Goal: Obtain resource: Download file/media

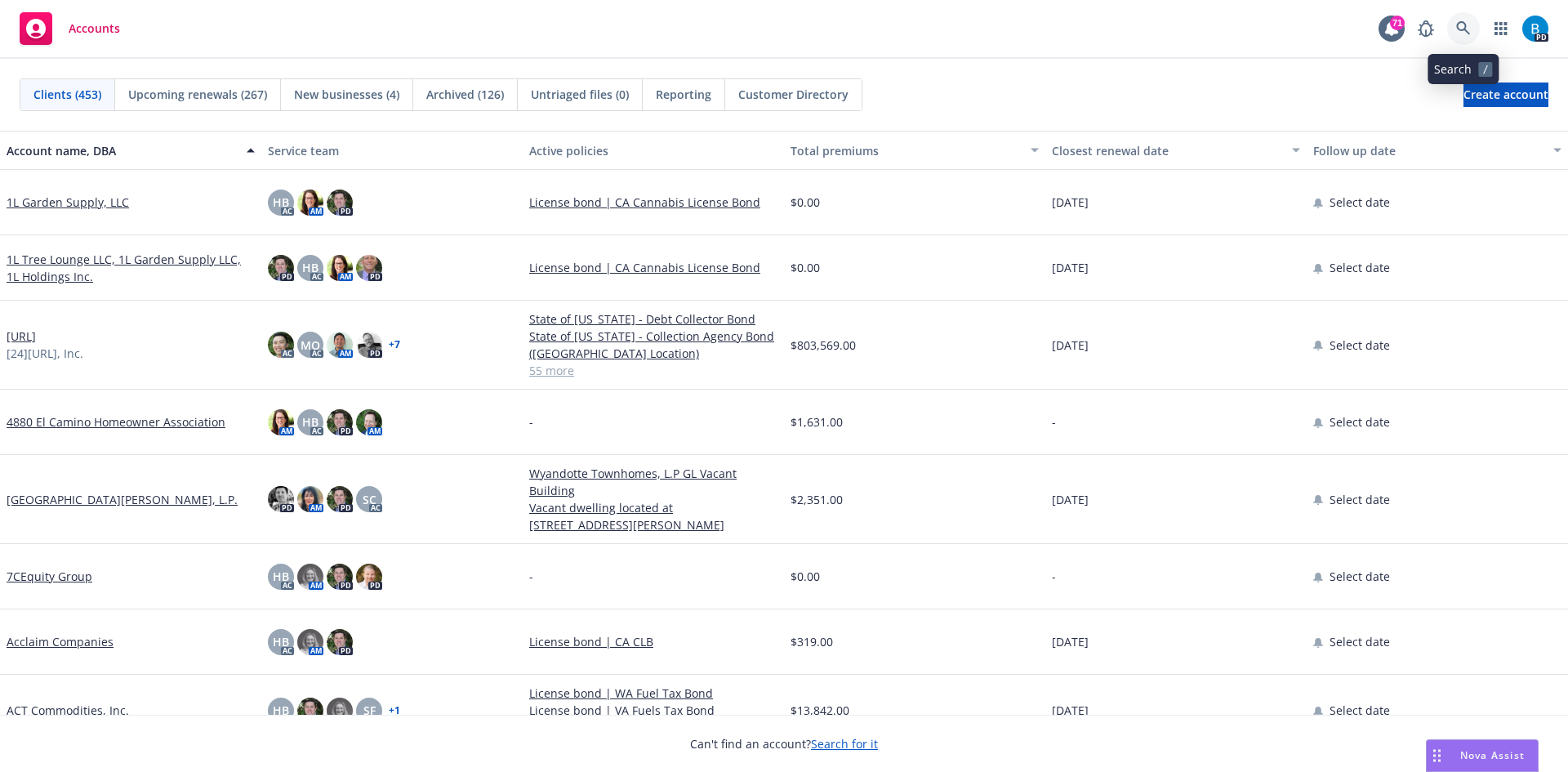
click at [1460, 26] on icon at bounding box center [1463, 28] width 14 height 14
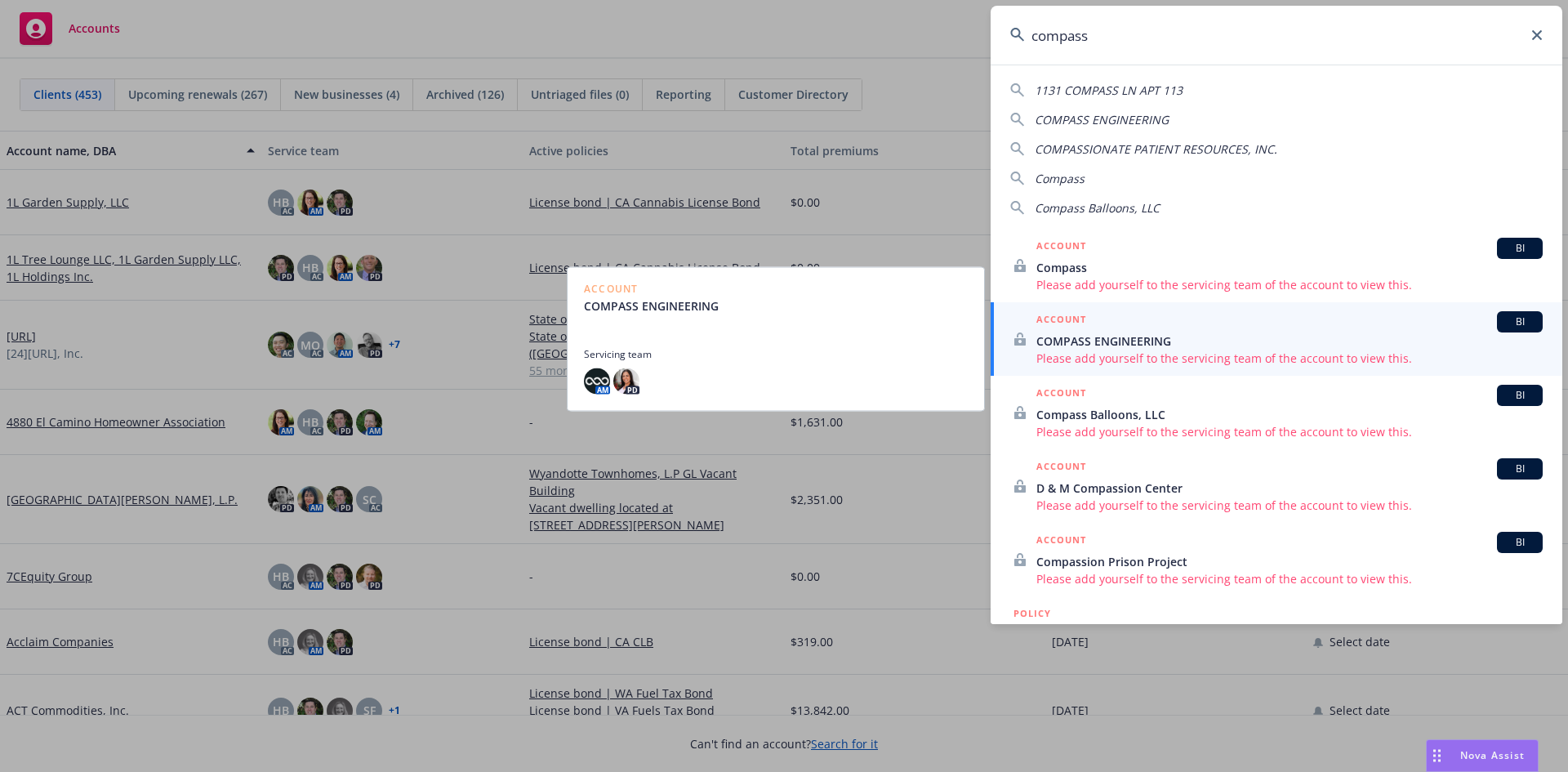
click at [862, 337] on div at bounding box center [775, 337] width 384 height 20
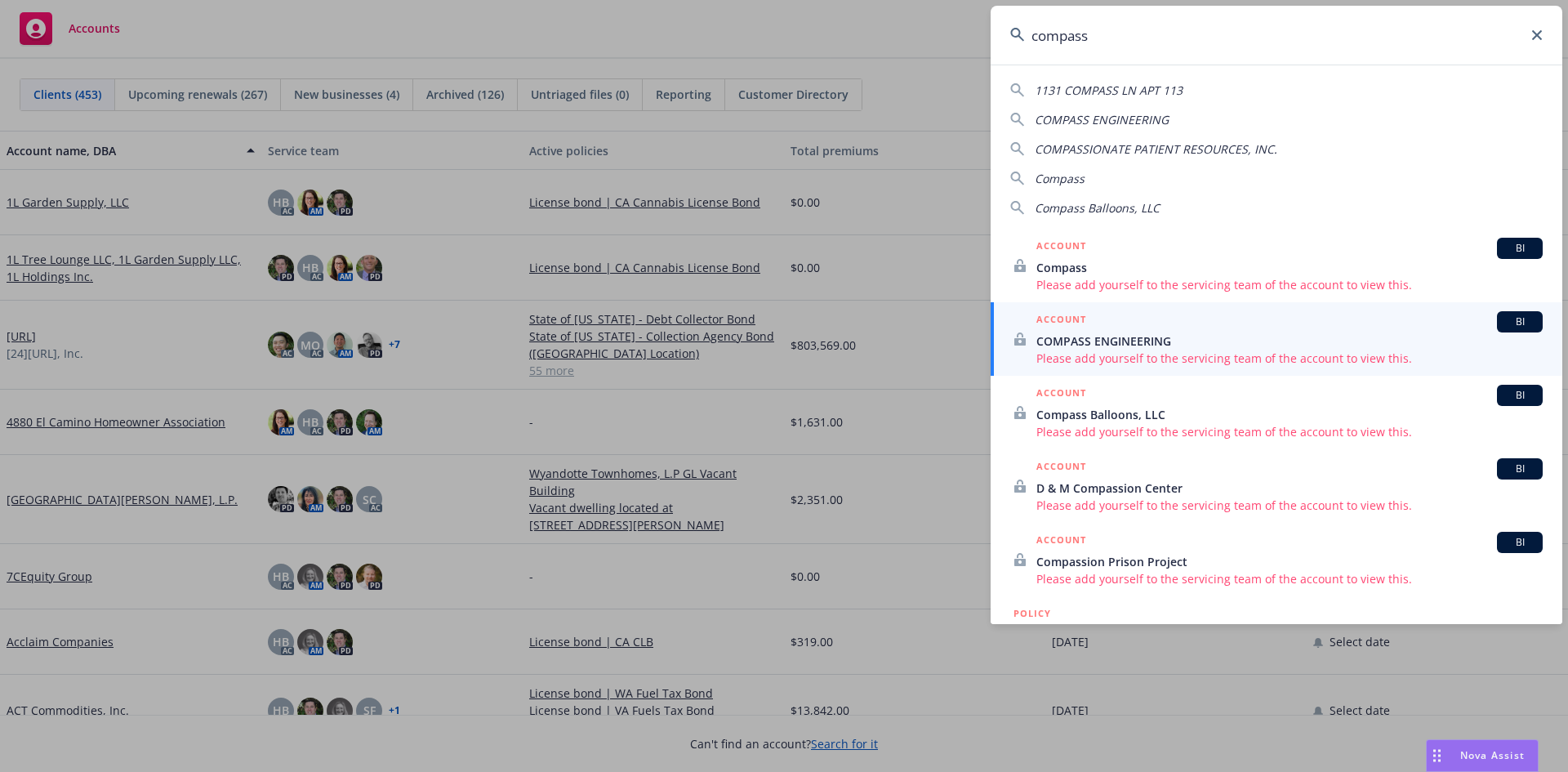
click at [1093, 121] on span "COMPASS ENGINEERING" at bounding box center [1102, 120] width 134 height 15
type input "COMPASS ENGINEERING"
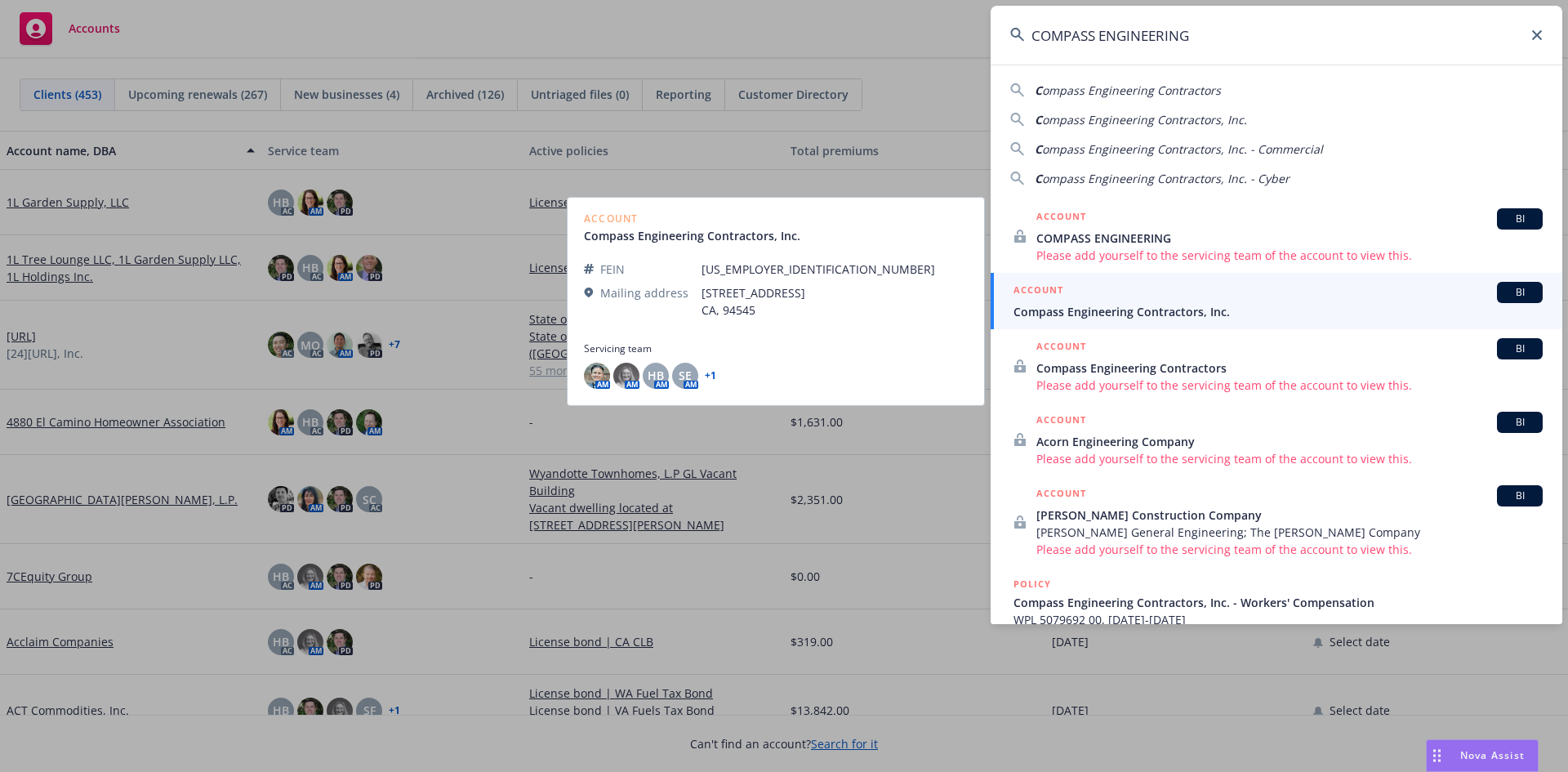
click at [1061, 313] on span "Compass Engineering Contractors, Inc." at bounding box center [1279, 311] width 529 height 17
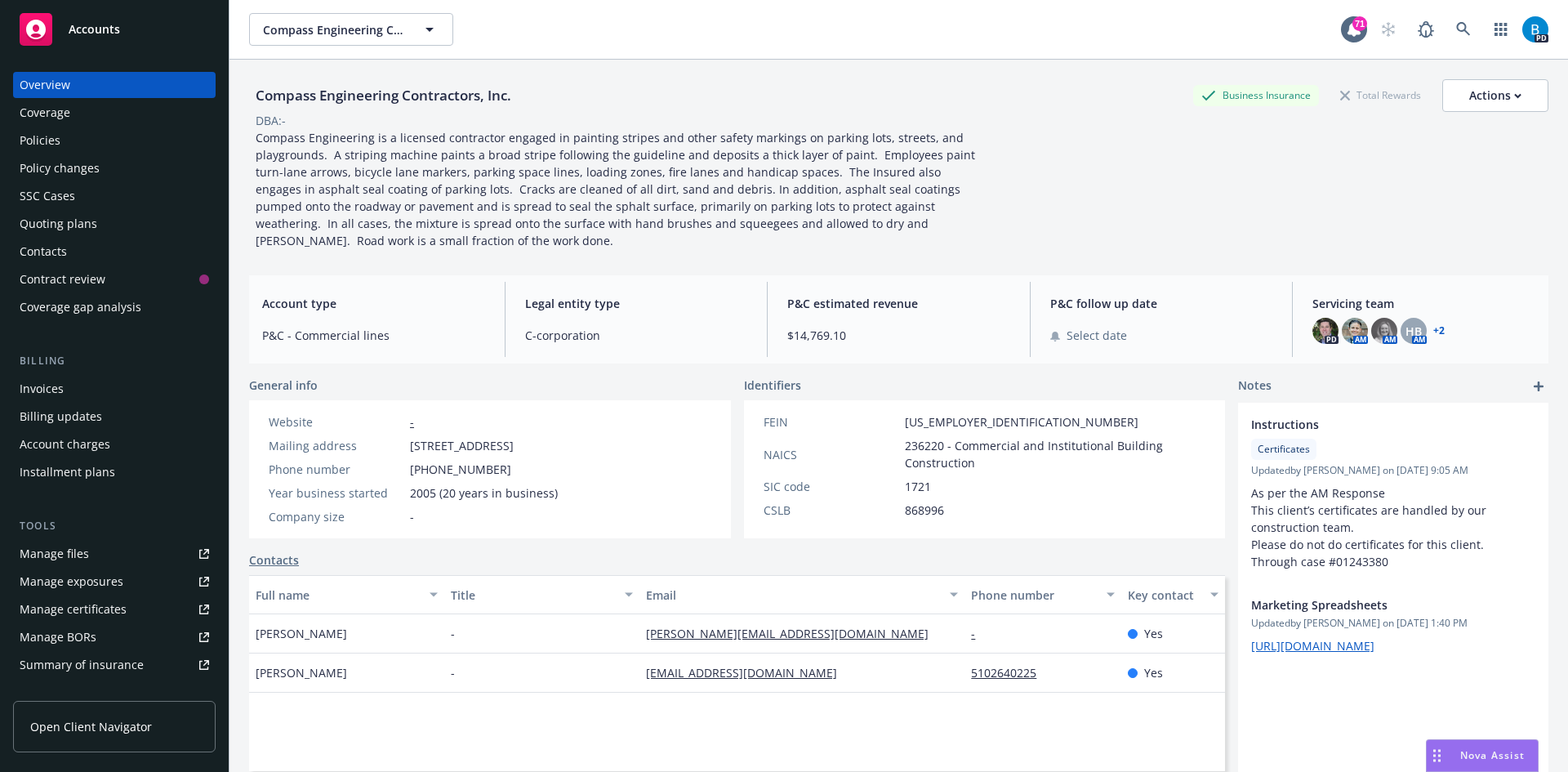
click at [73, 219] on div "Quoting plans" at bounding box center [59, 223] width 78 height 26
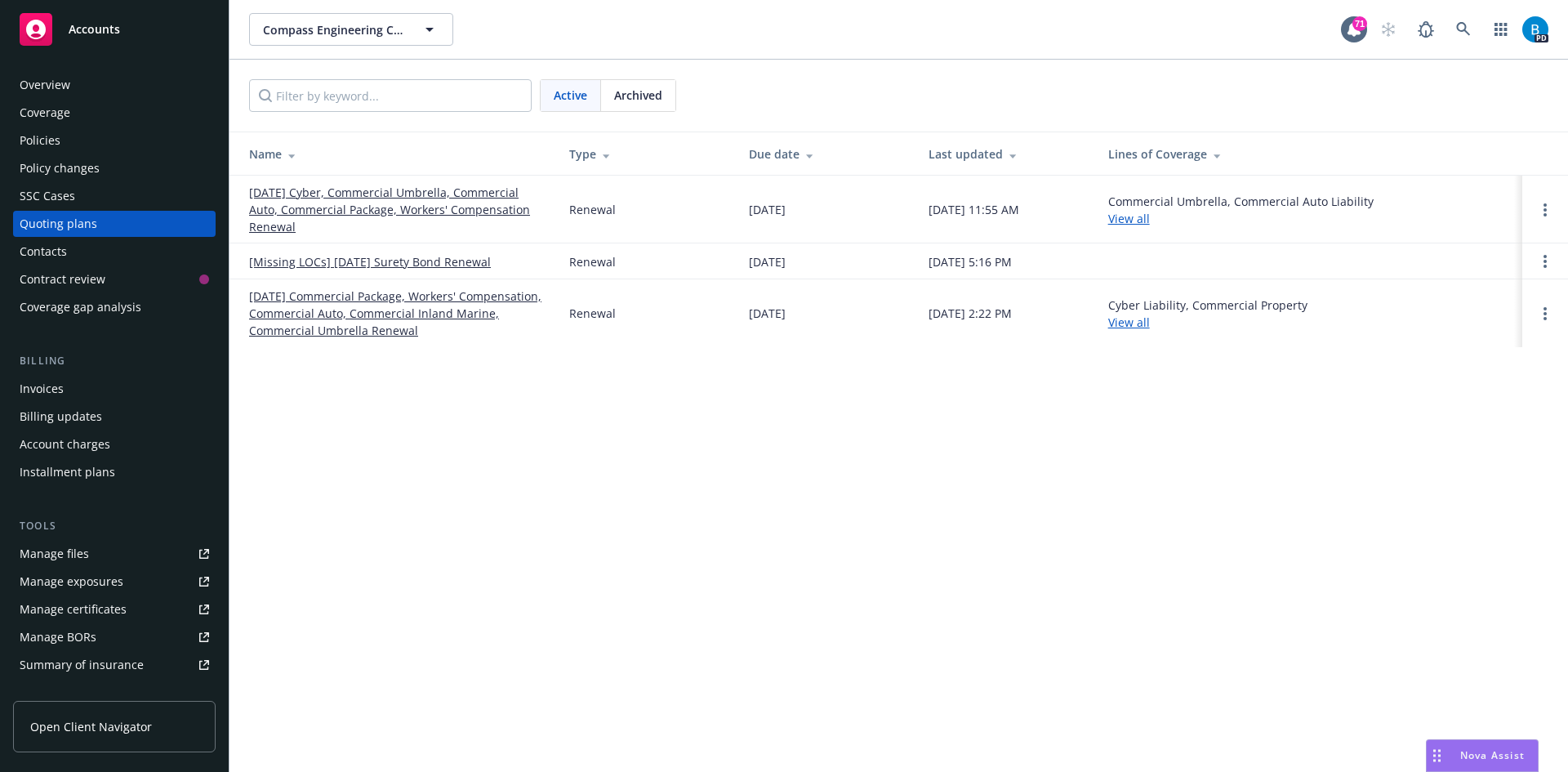
click at [356, 194] on link "09/01/25 Cyber, Commercial Umbrella, Commercial Auto, Commercial Package, Worke…" at bounding box center [396, 209] width 294 height 51
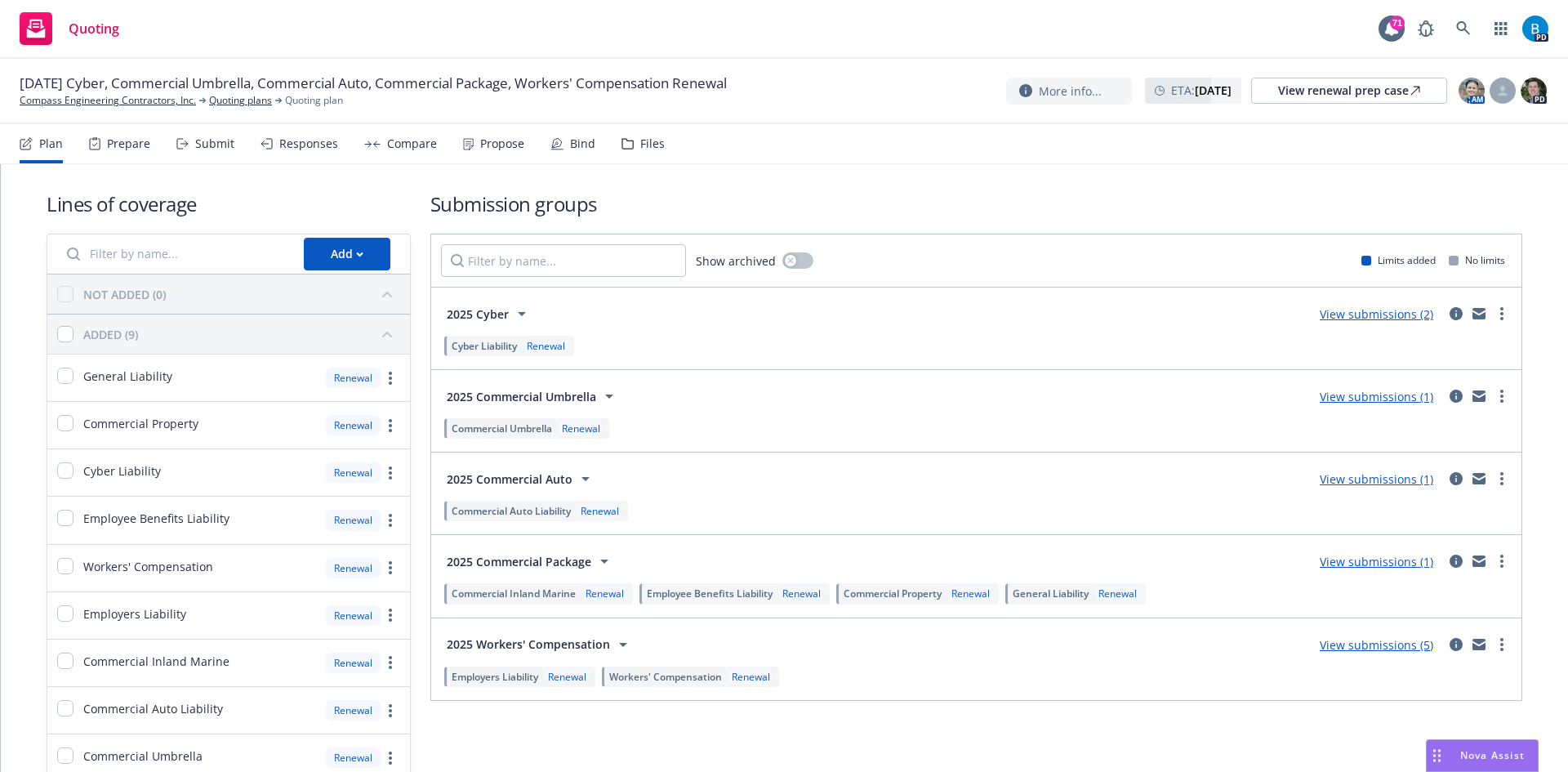
click at [1354, 563] on link "View submissions (1)" at bounding box center [1376, 562] width 113 height 15
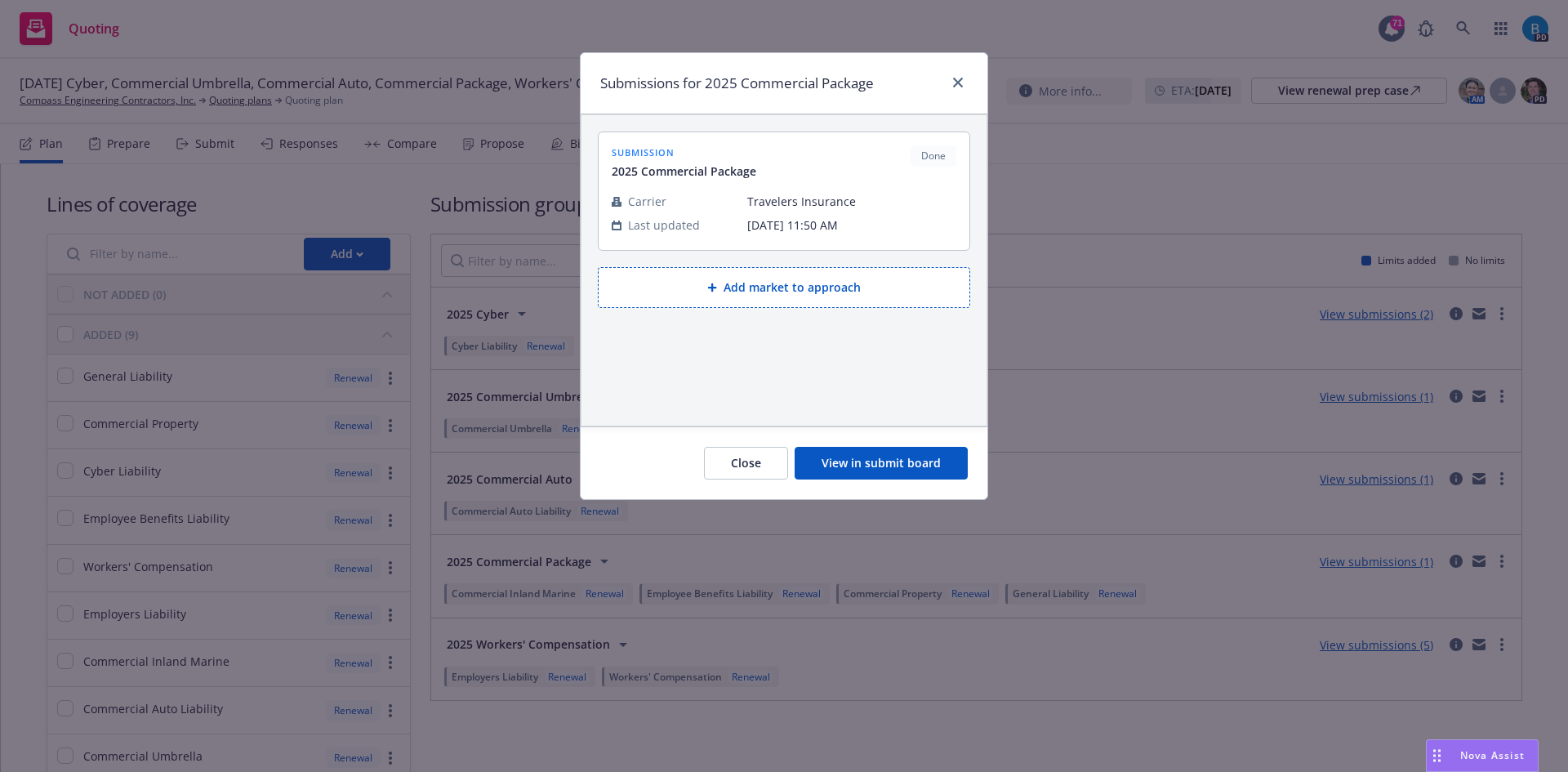
click at [855, 463] on button "View in submit board" at bounding box center [882, 463] width 173 height 32
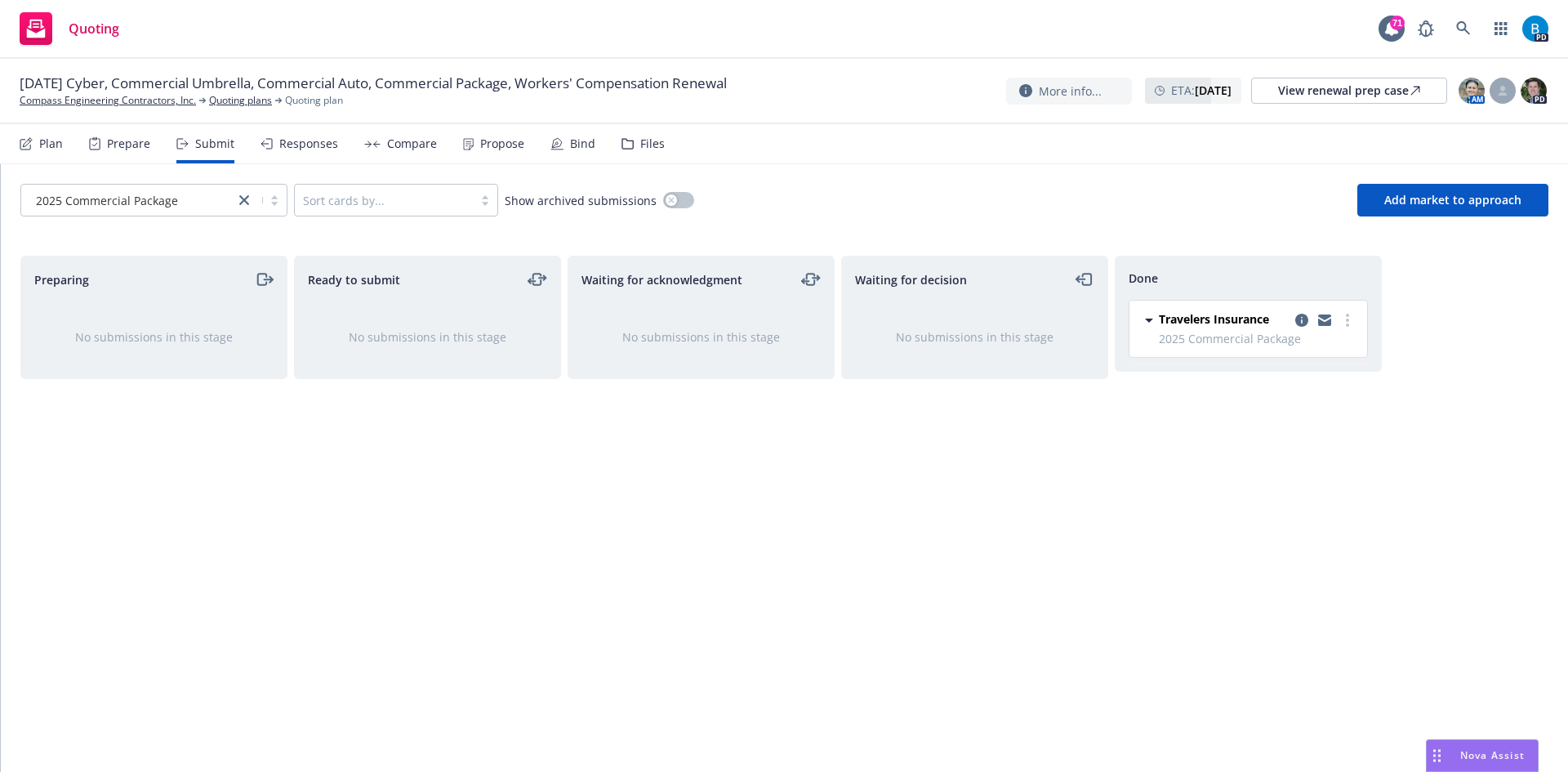
click at [1209, 339] on span "2025 Commercial Package" at bounding box center [1258, 339] width 198 height 17
click at [1300, 324] on icon "copy logging email" at bounding box center [1302, 320] width 13 height 13
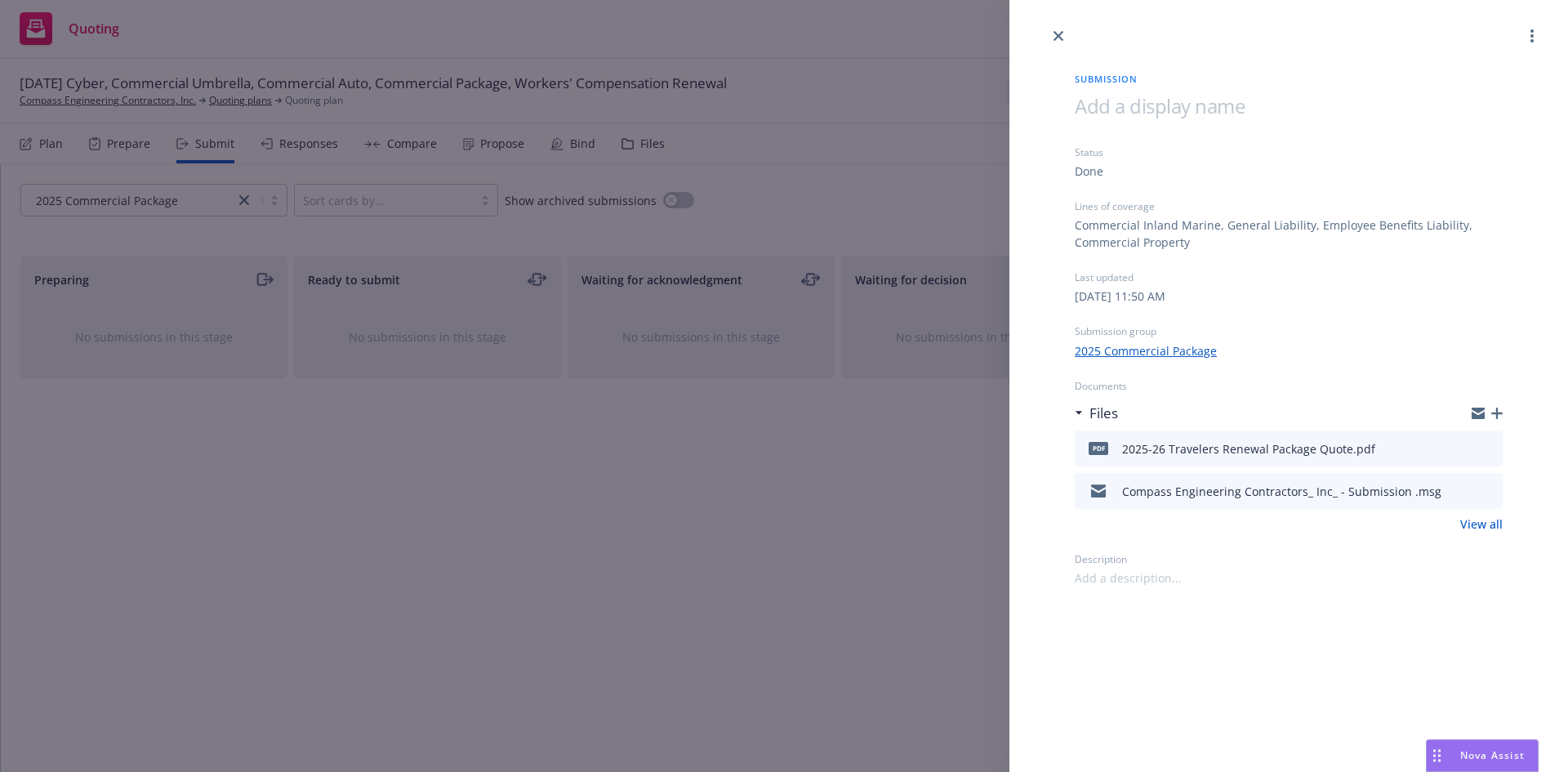
click at [1462, 445] on icon "download file" at bounding box center [1460, 446] width 13 height 13
click at [1059, 34] on icon "close" at bounding box center [1059, 36] width 10 height 10
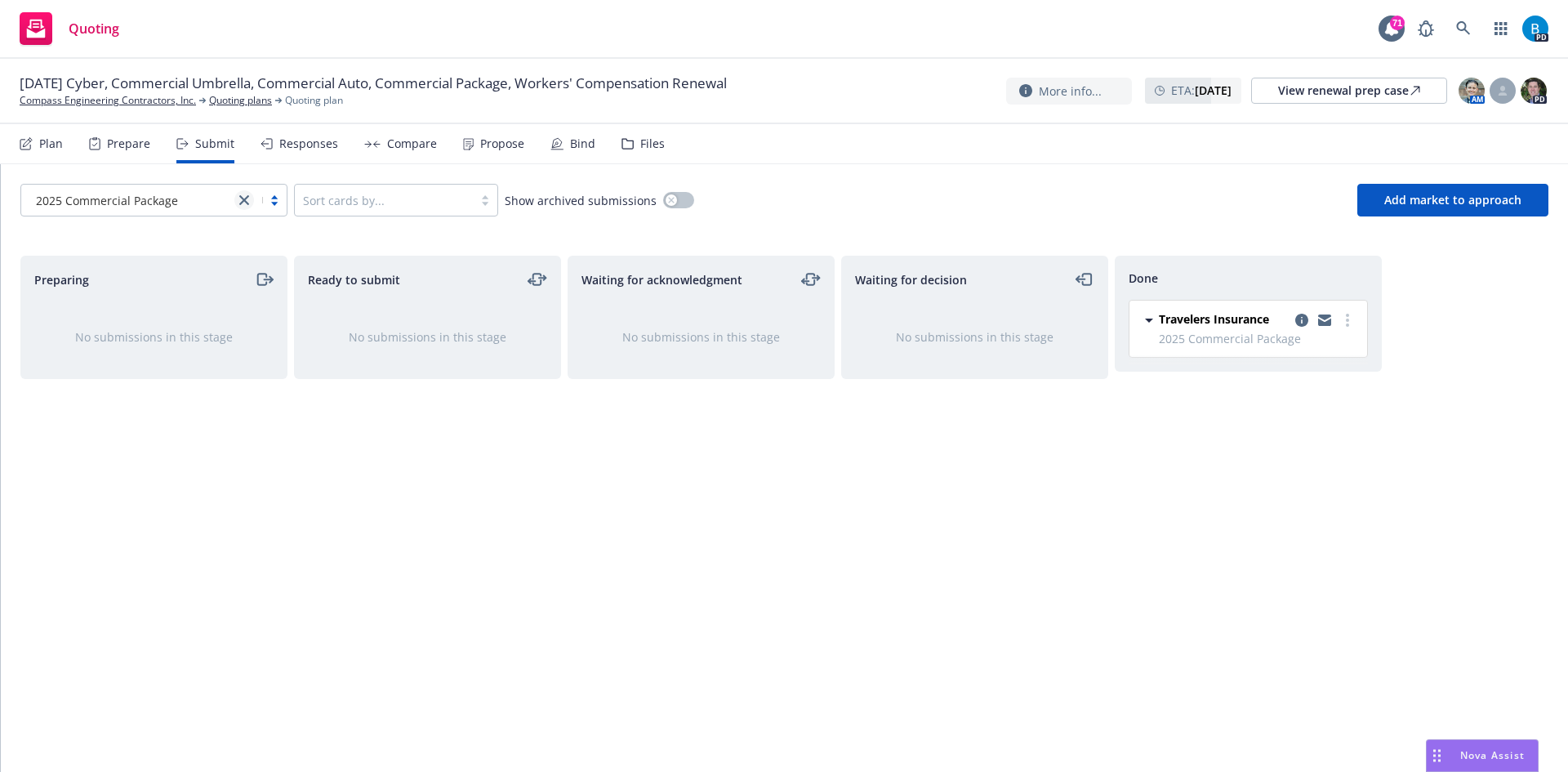
click at [241, 198] on icon "close" at bounding box center [244, 200] width 10 height 10
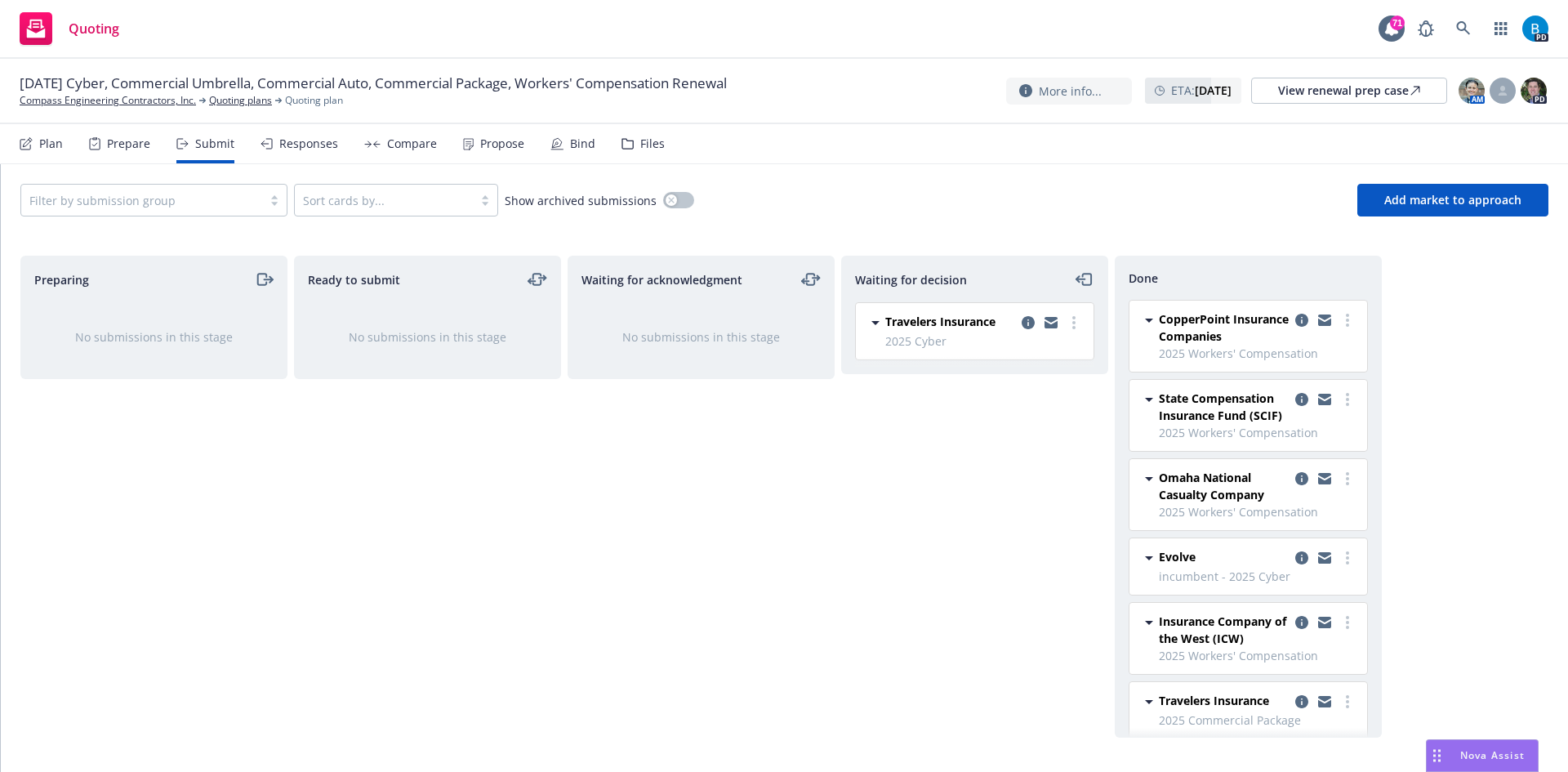
click at [308, 141] on div "Responses" at bounding box center [308, 144] width 59 height 13
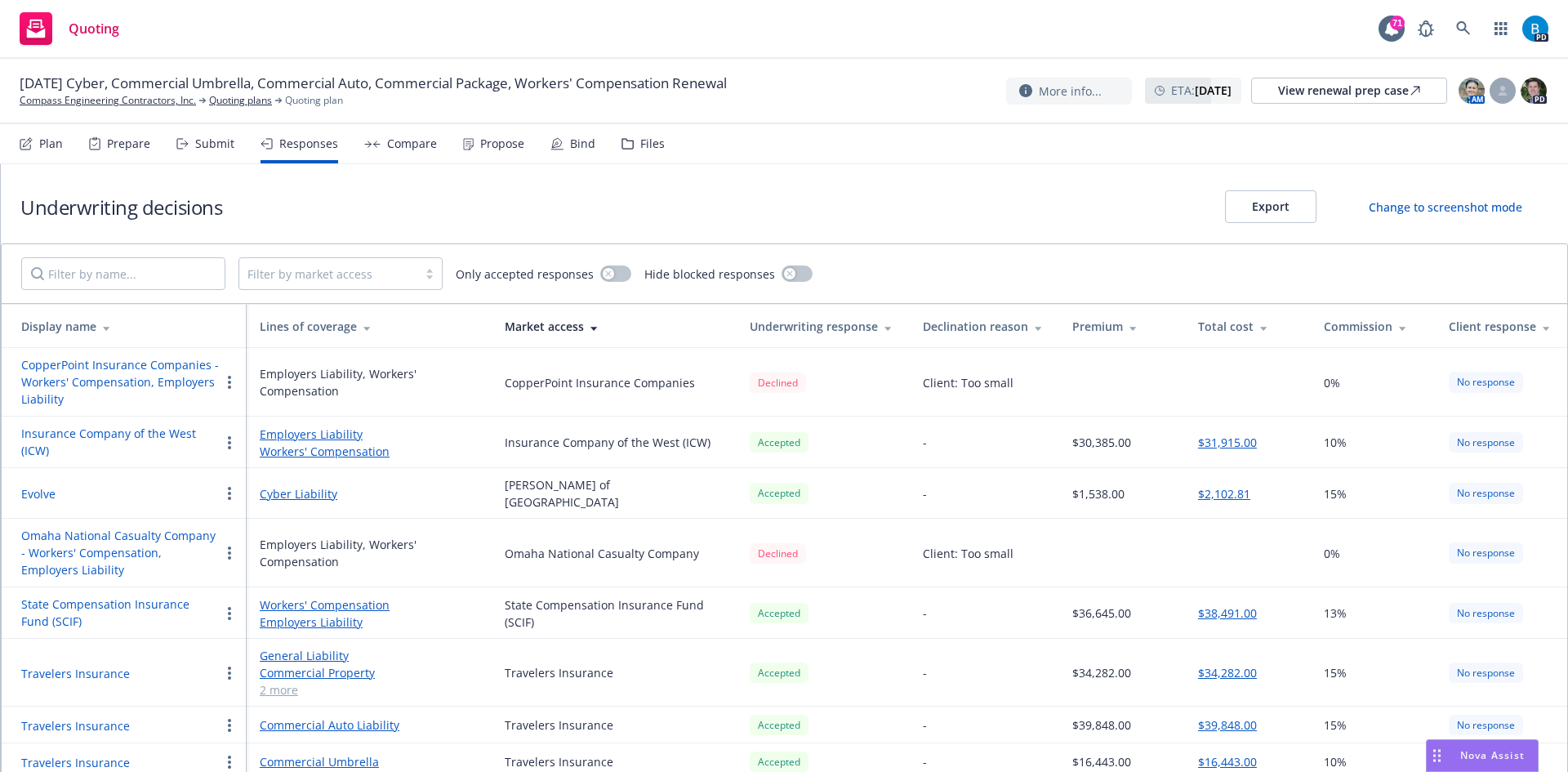
click at [53, 148] on div "Plan" at bounding box center [50, 144] width 24 height 13
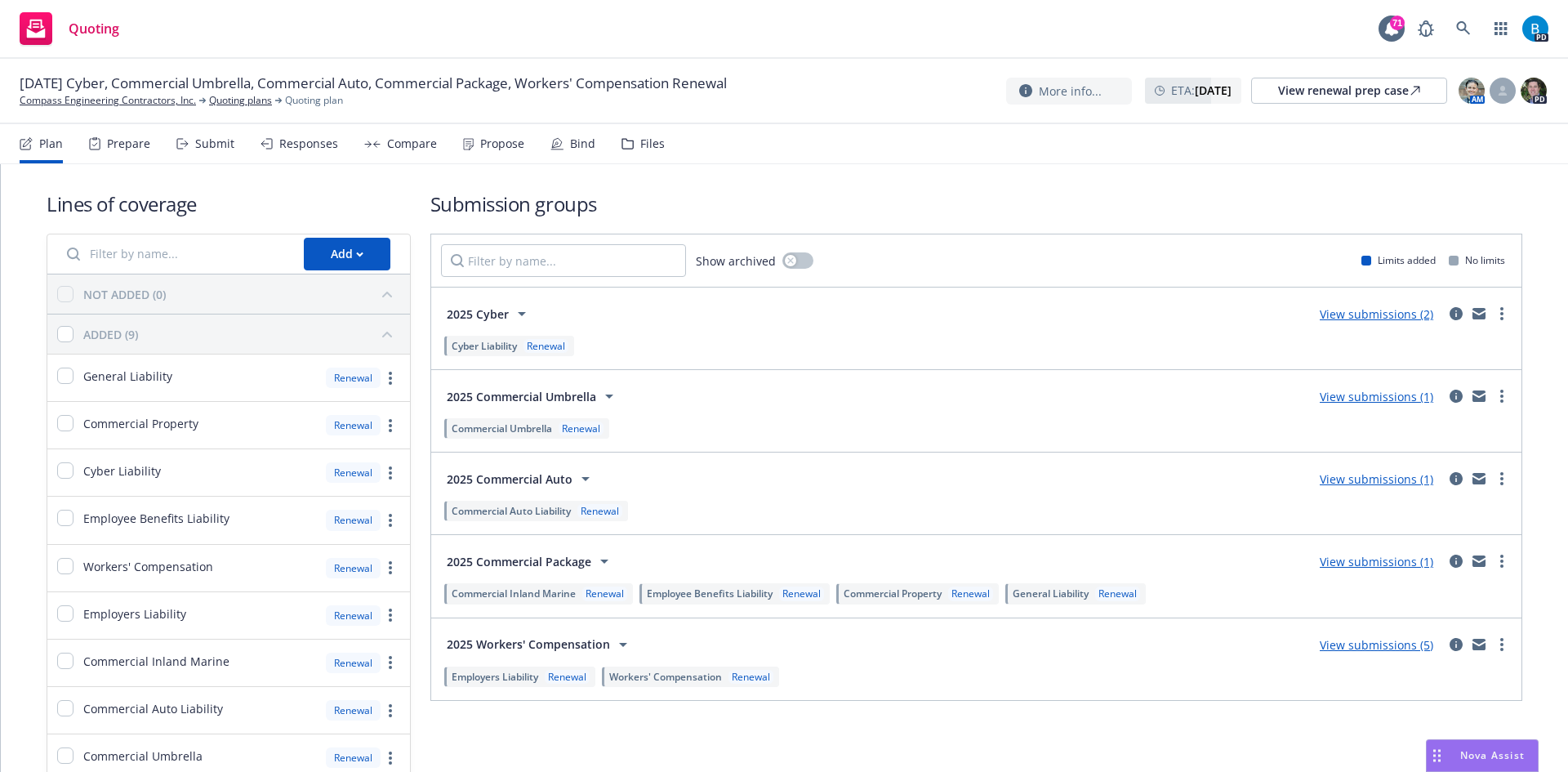
click at [1326, 644] on link "View submissions (5)" at bounding box center [1376, 644] width 113 height 15
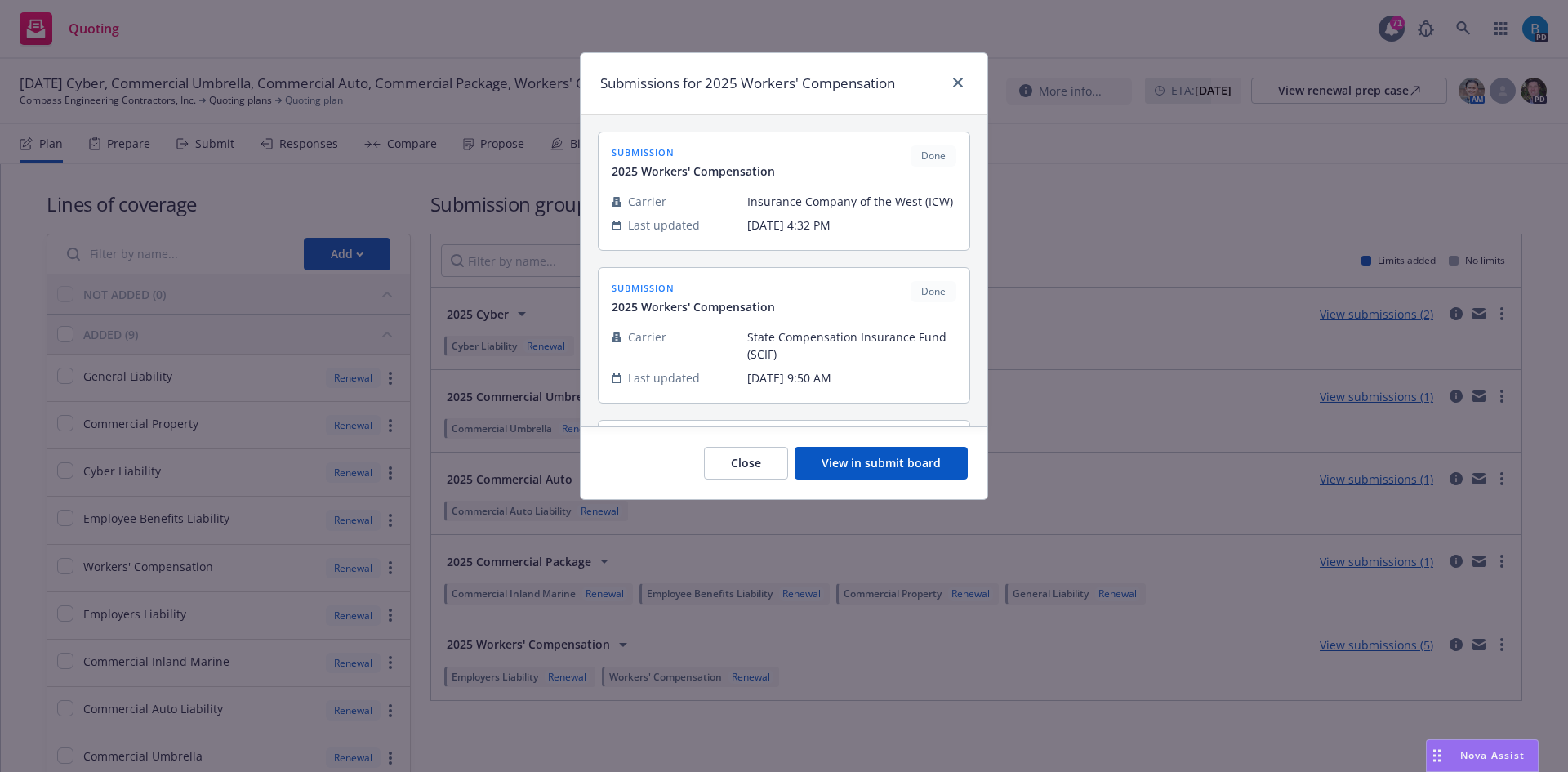
click at [906, 463] on button "View in submit board" at bounding box center [882, 463] width 173 height 32
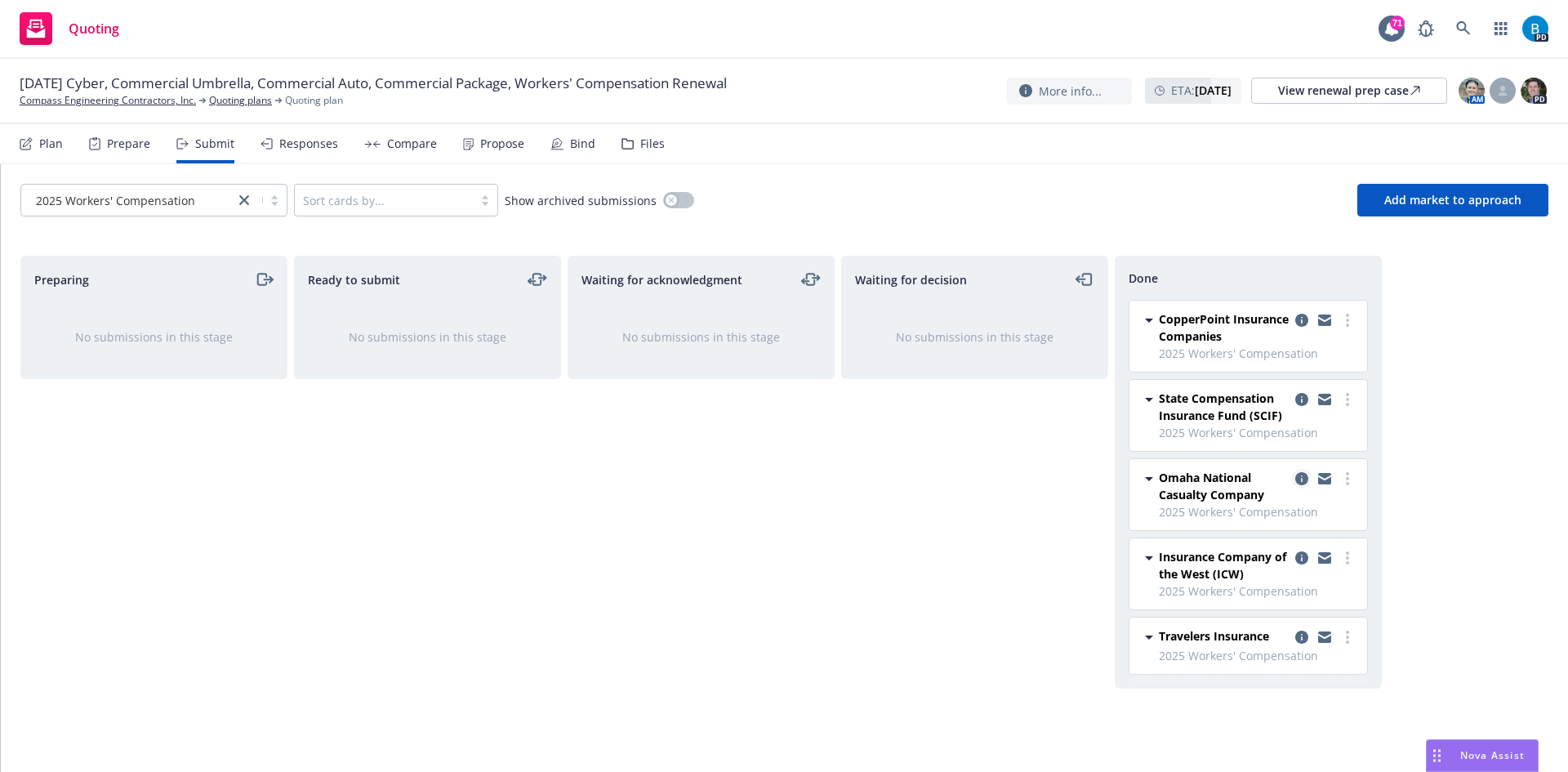
click at [1302, 479] on icon "copy logging email" at bounding box center [1302, 479] width 13 height 13
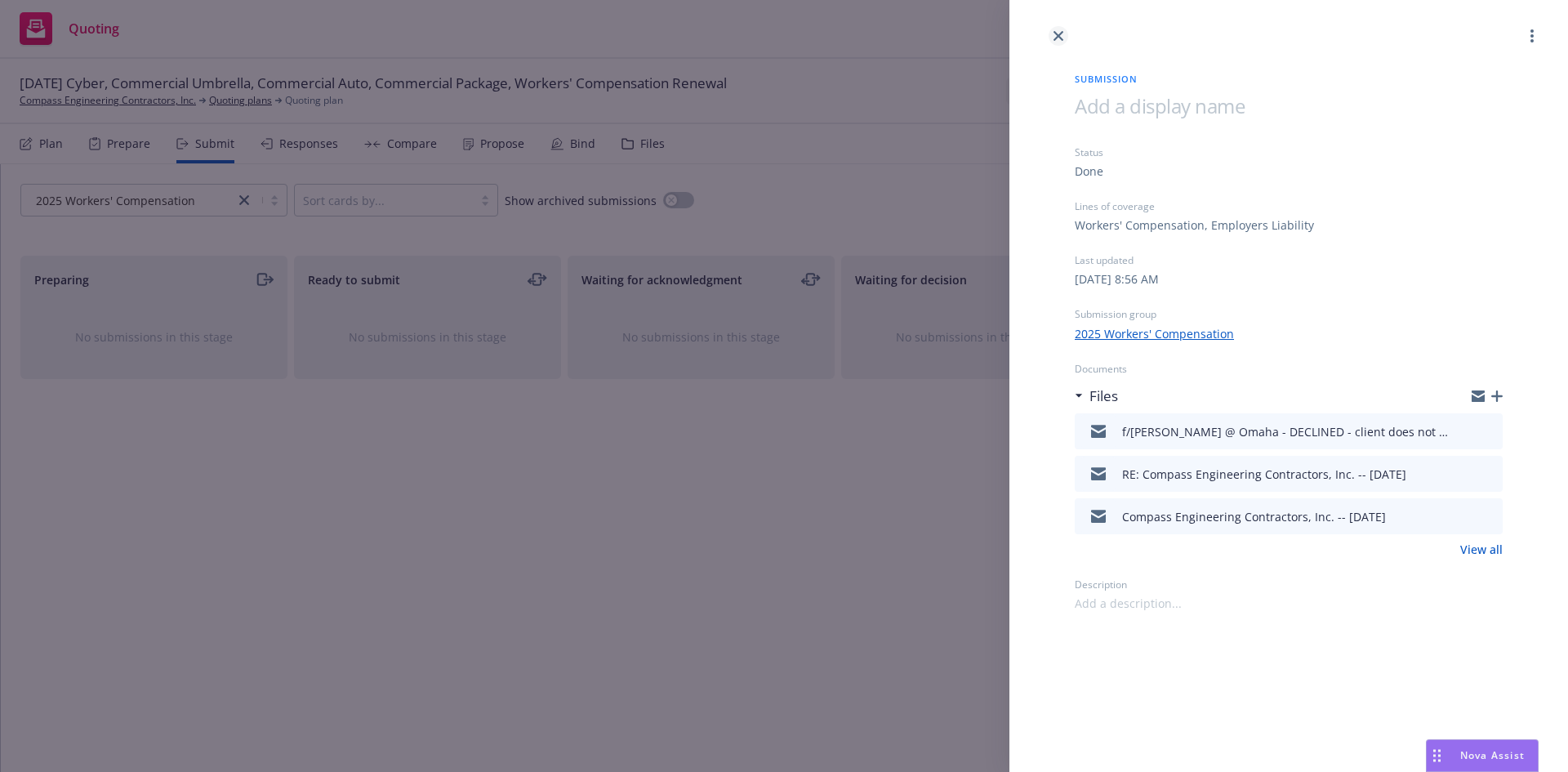
click at [1055, 36] on icon "close" at bounding box center [1059, 36] width 10 height 10
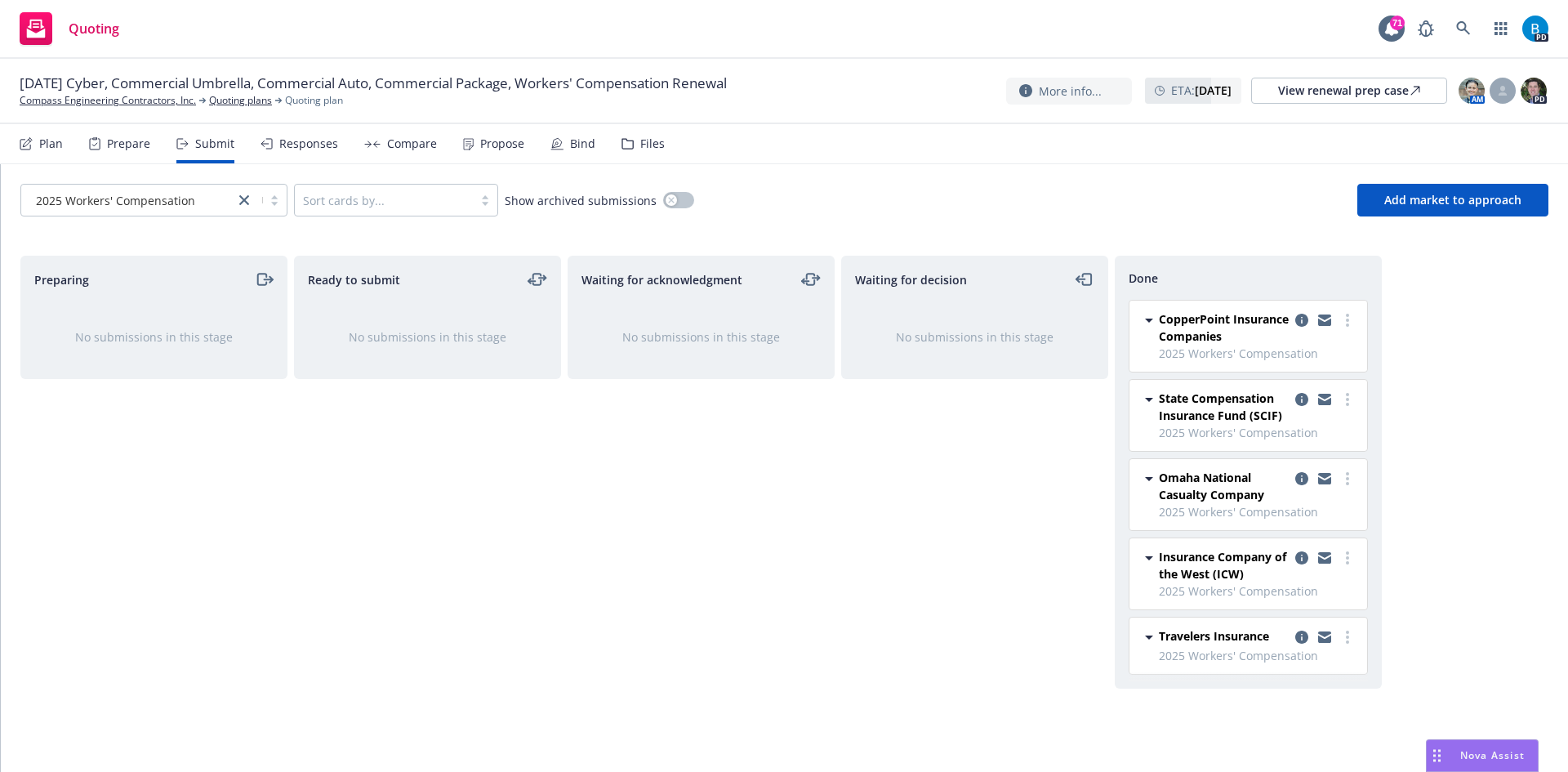
click at [1148, 479] on icon at bounding box center [1149, 479] width 9 height 4
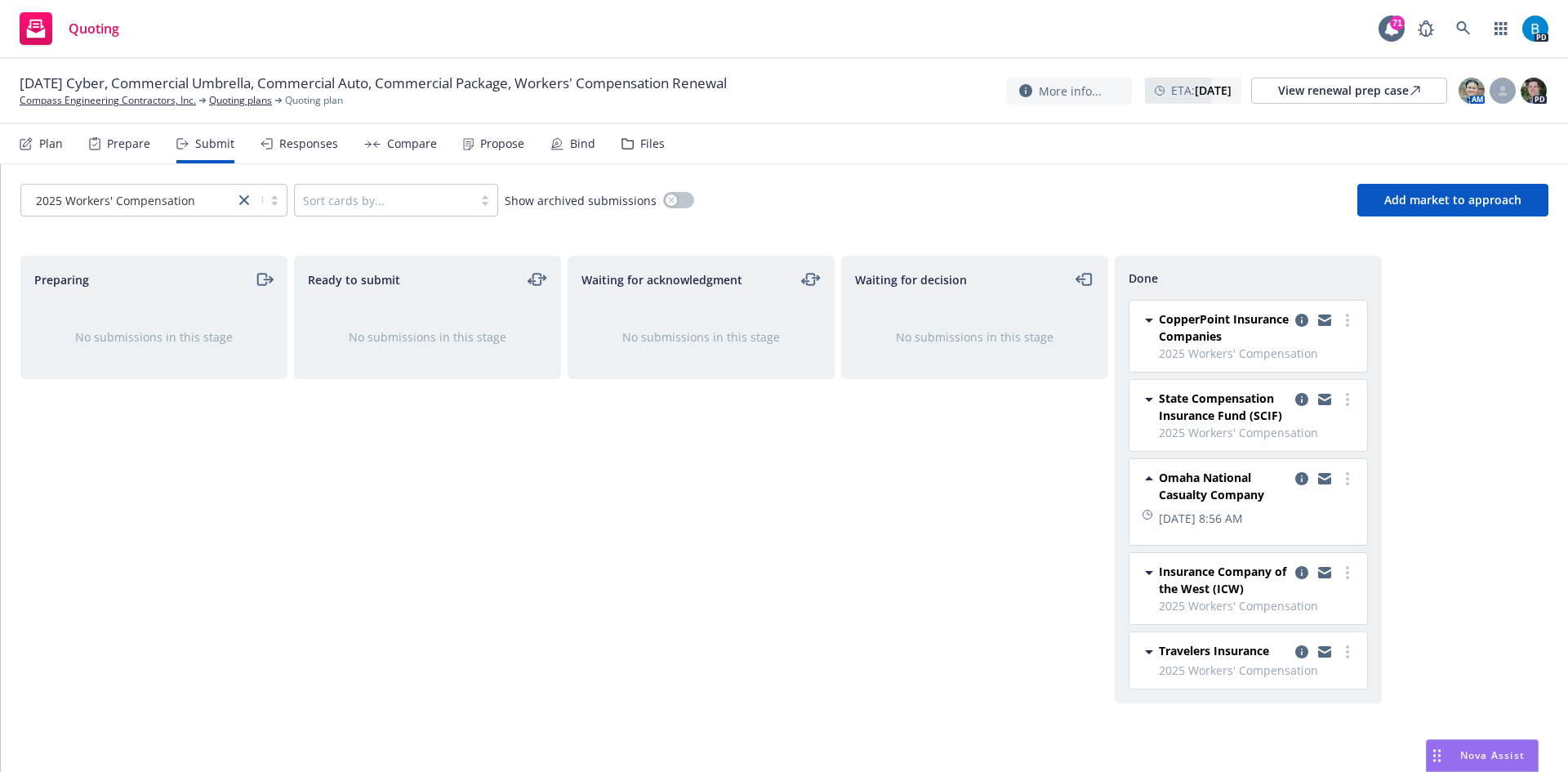
click at [1231, 493] on span "Omaha National Casualty Company" at bounding box center [1223, 485] width 129 height 34
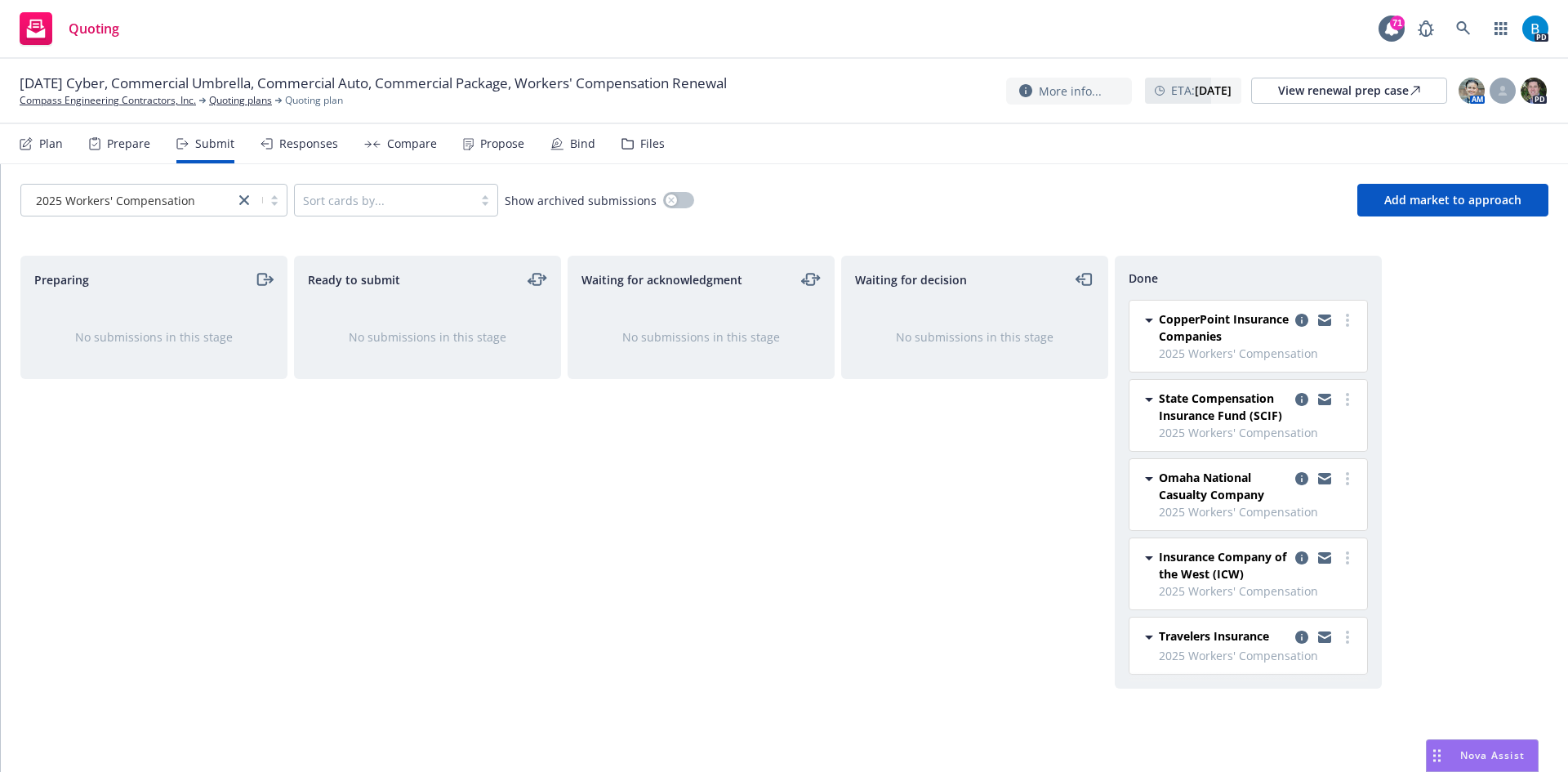
click at [1257, 492] on span "Omaha National Casualty Company" at bounding box center [1223, 485] width 129 height 34
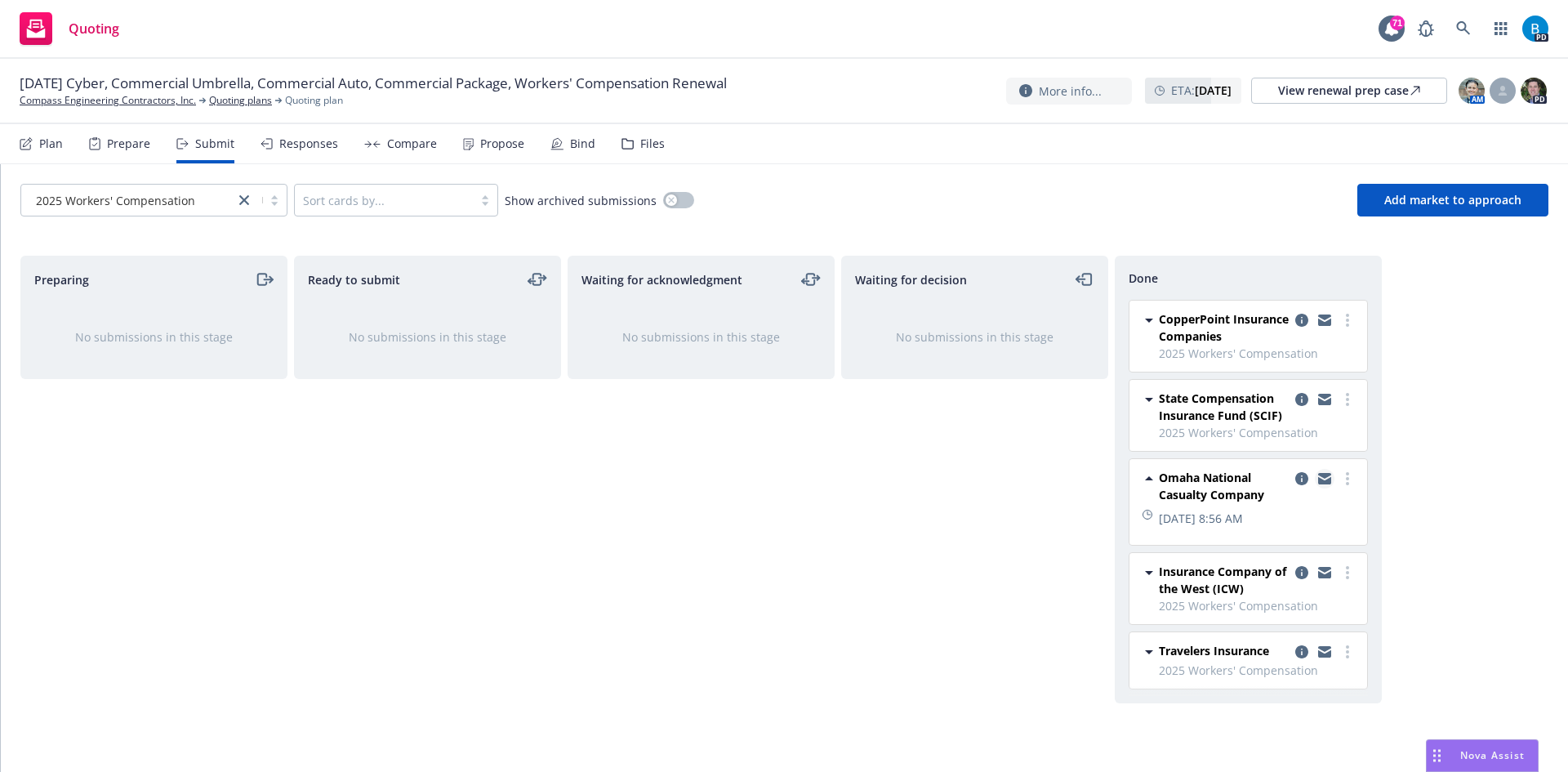
click at [1321, 480] on icon "copy logging email" at bounding box center [1325, 481] width 13 height 8
click at [1347, 475] on icon "more" at bounding box center [1347, 479] width 3 height 13
click at [900, 584] on div "Waiting for decision No submissions in this stage" at bounding box center [975, 497] width 268 height 482
click at [1298, 479] on icon "copy logging email" at bounding box center [1302, 479] width 13 height 13
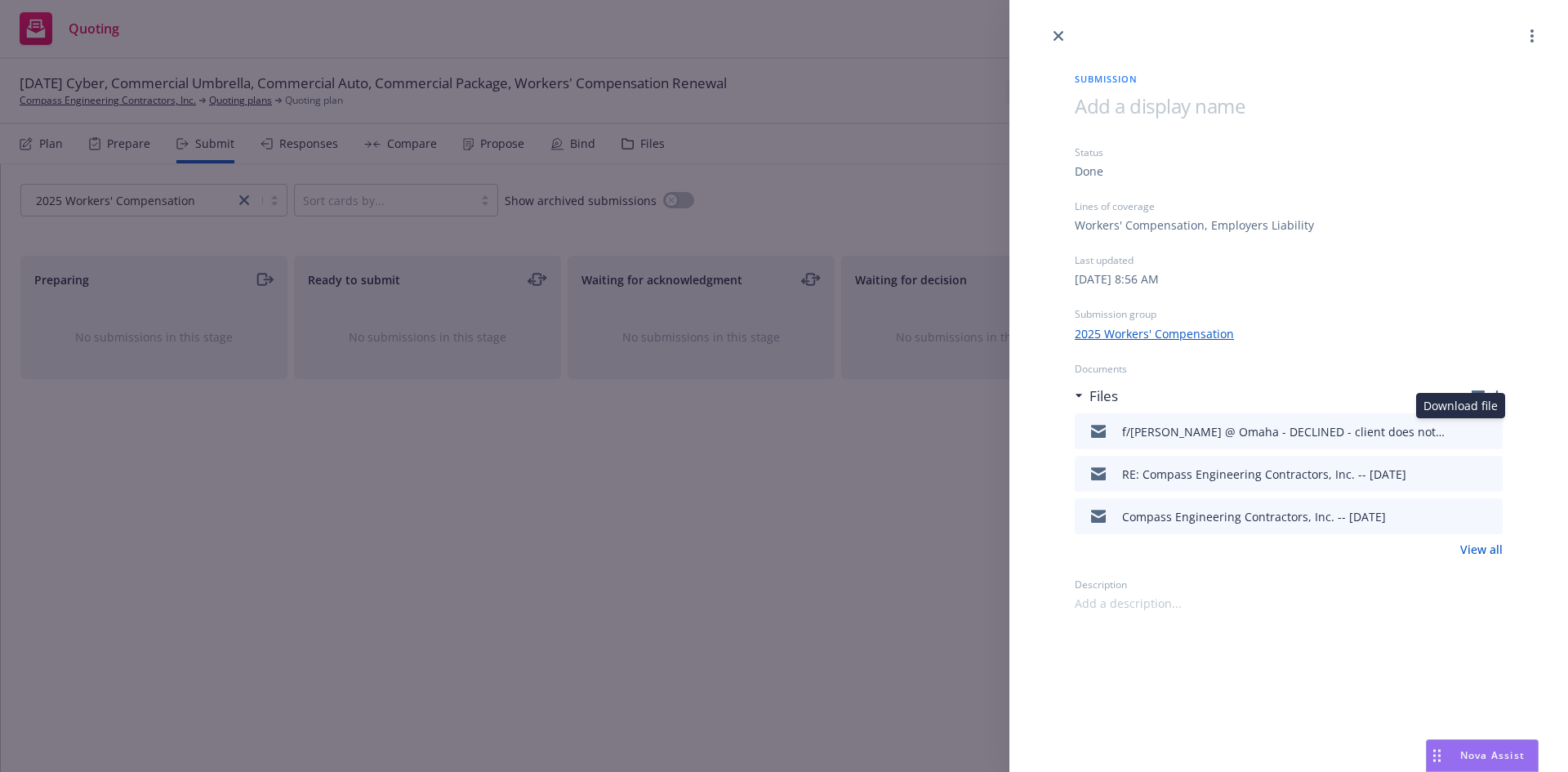
click at [1458, 424] on icon "download file" at bounding box center [1460, 429] width 13 height 13
click at [813, 488] on div "Submission Status Done Lines of coverage Workers' Compensation, Employers Liabi…" at bounding box center [784, 386] width 1568 height 772
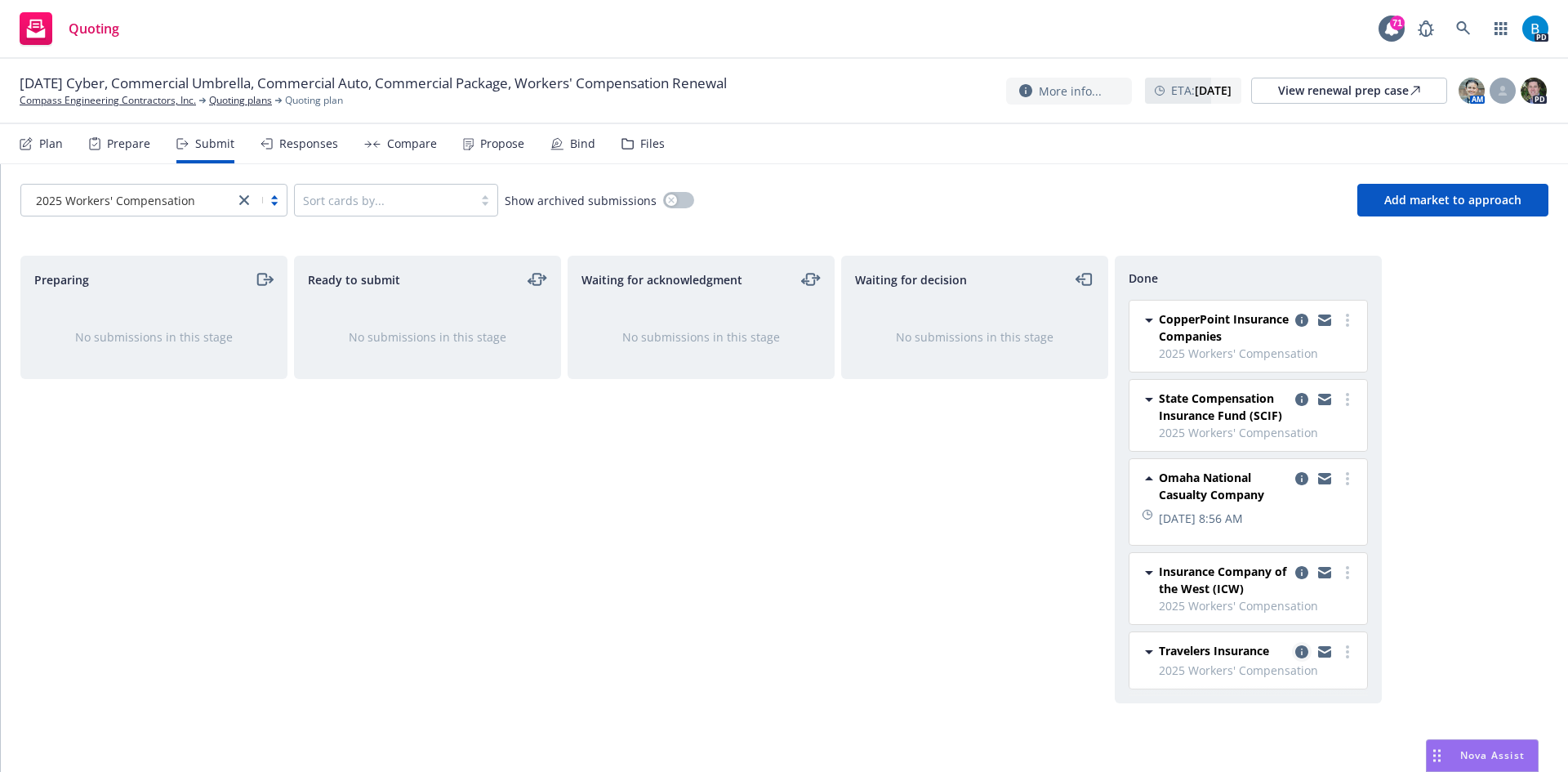
click at [1302, 650] on icon "copy logging email" at bounding box center [1302, 652] width 13 height 13
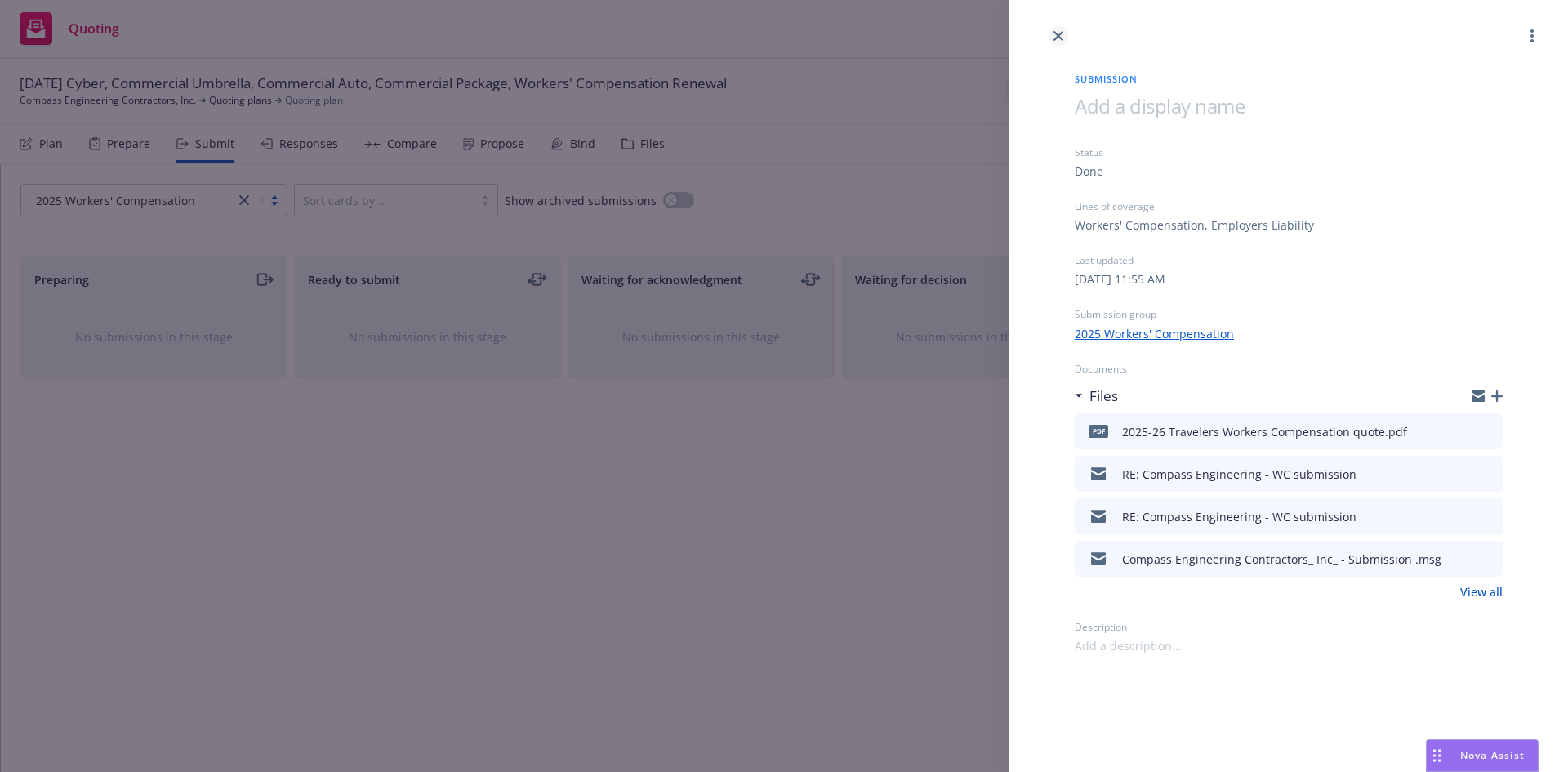
click at [1061, 36] on icon "close" at bounding box center [1059, 36] width 10 height 10
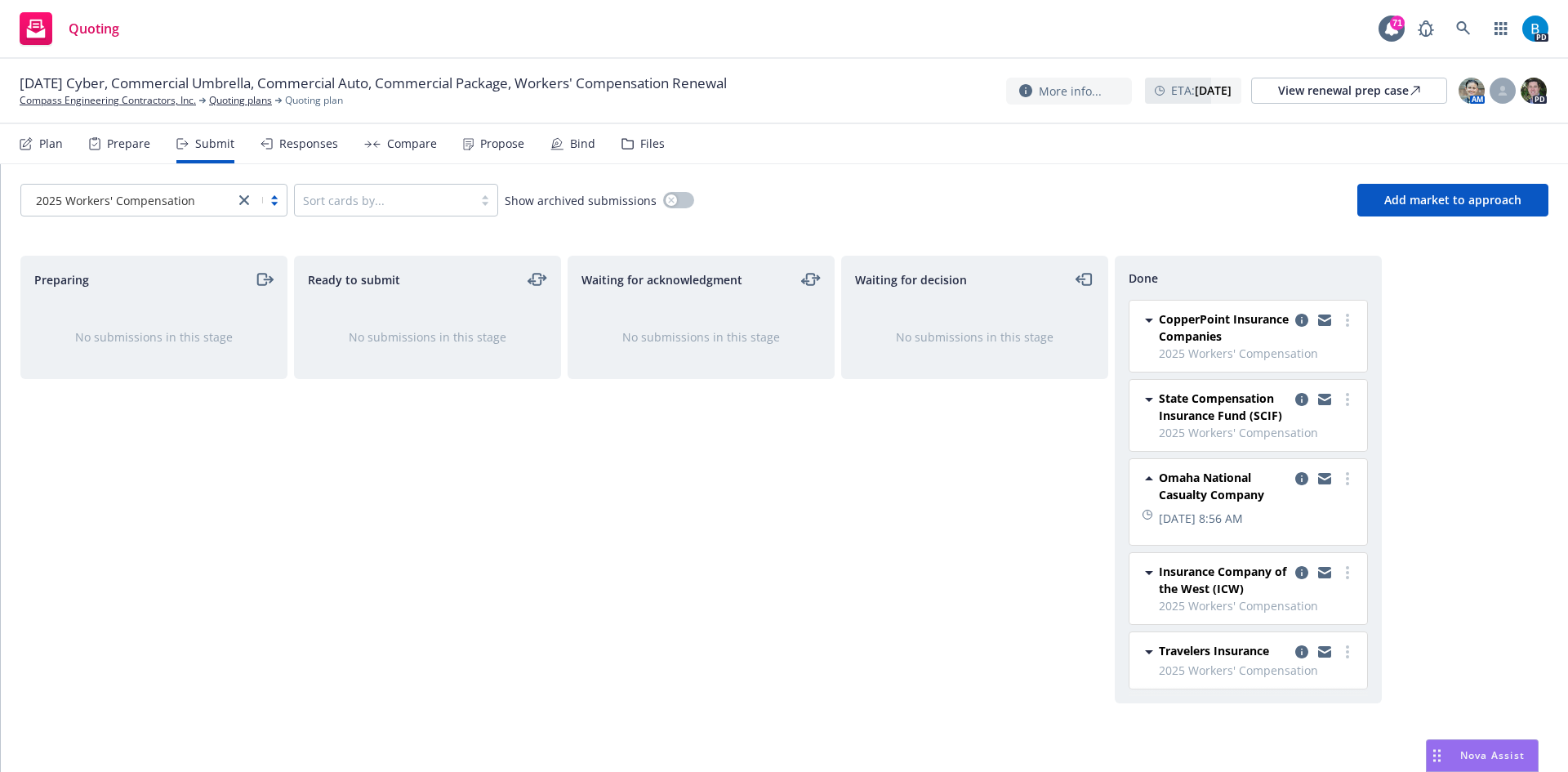
click at [646, 144] on div "Files" at bounding box center [653, 144] width 25 height 13
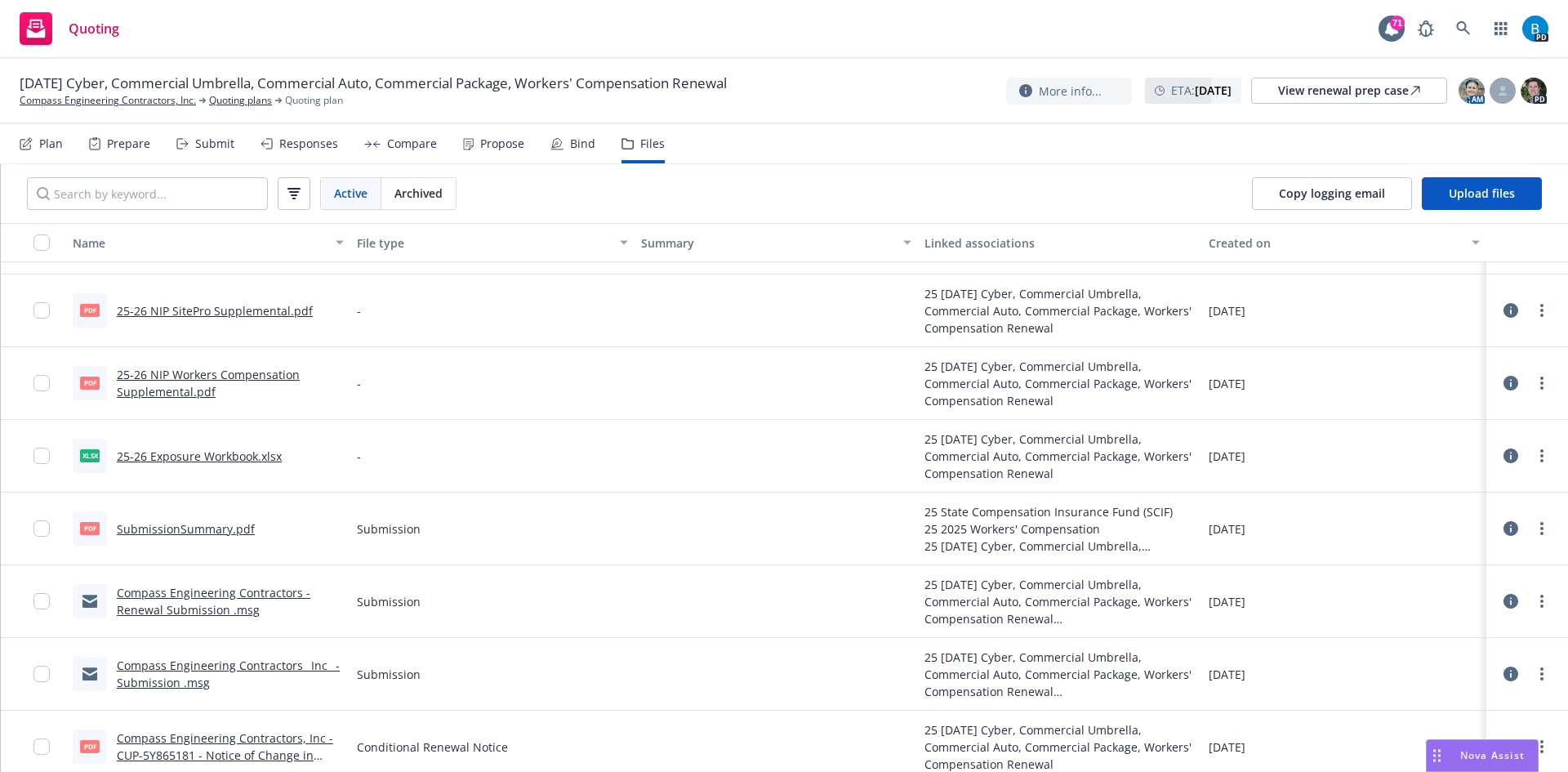
scroll to position [2865, 0]
